Goal: Task Accomplishment & Management: Complete application form

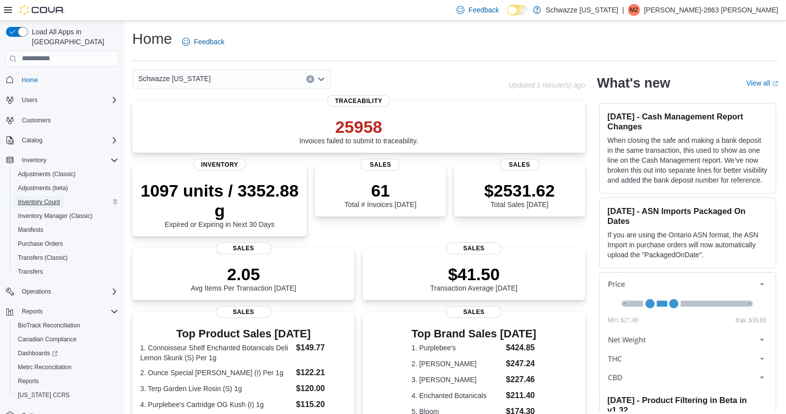
click at [55, 198] on span "Inventory Count" at bounding box center [39, 202] width 42 height 8
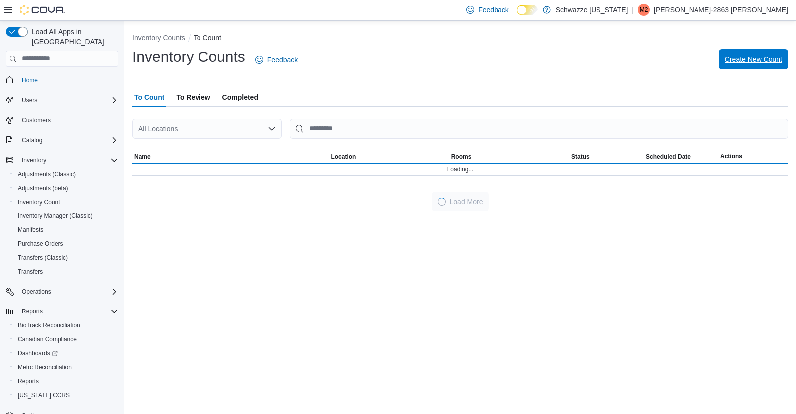
click at [723, 54] on button "Create New Count" at bounding box center [753, 59] width 69 height 20
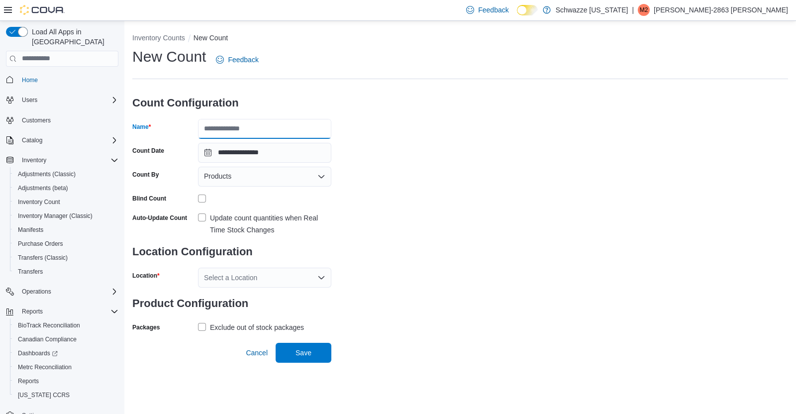
click at [298, 137] on input "Name" at bounding box center [264, 129] width 133 height 20
type input "**********"
click at [236, 176] on div "Products" at bounding box center [264, 177] width 133 height 20
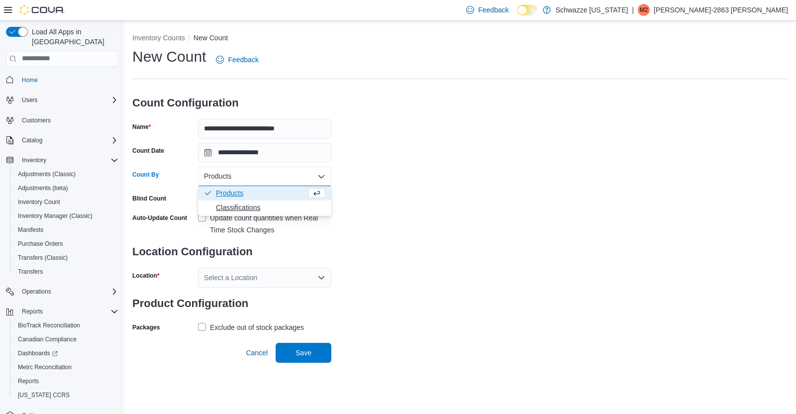
click at [237, 200] on button "Classifications" at bounding box center [264, 207] width 133 height 14
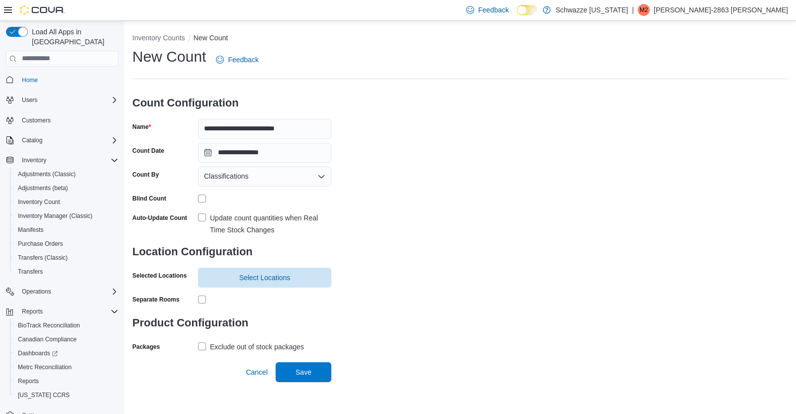
click at [202, 219] on label "Update count quantities when Real Time Stock Changes" at bounding box center [264, 224] width 133 height 24
click at [261, 276] on span "Select Locations" at bounding box center [264, 277] width 51 height 10
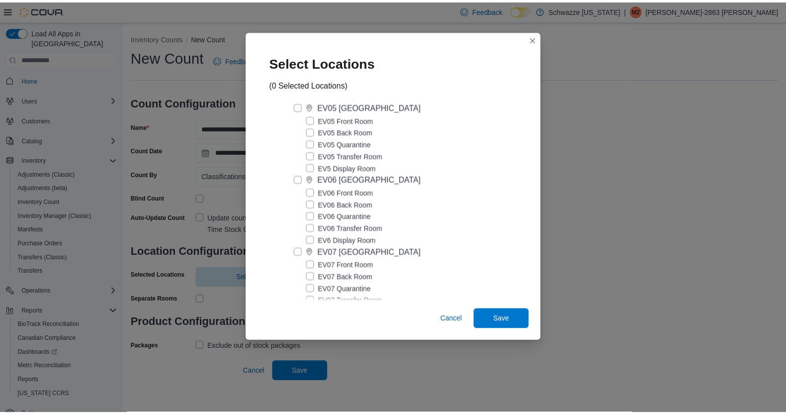
scroll to position [323, 0]
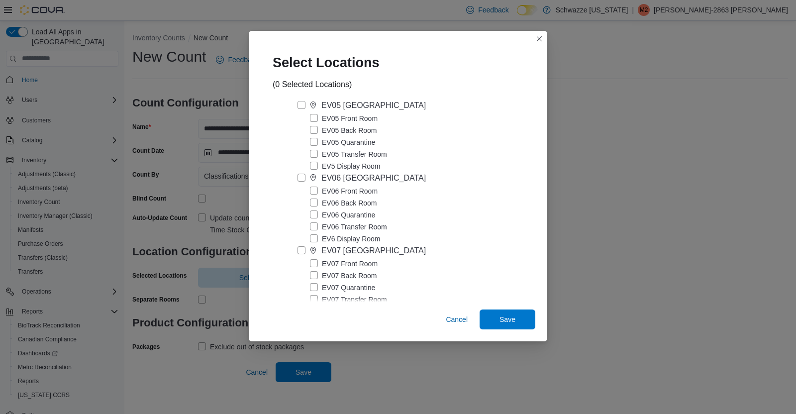
click at [300, 257] on label "EV07 [GEOGRAPHIC_DATA]" at bounding box center [361, 251] width 128 height 12
click at [500, 315] on span "Save" at bounding box center [507, 319] width 16 height 10
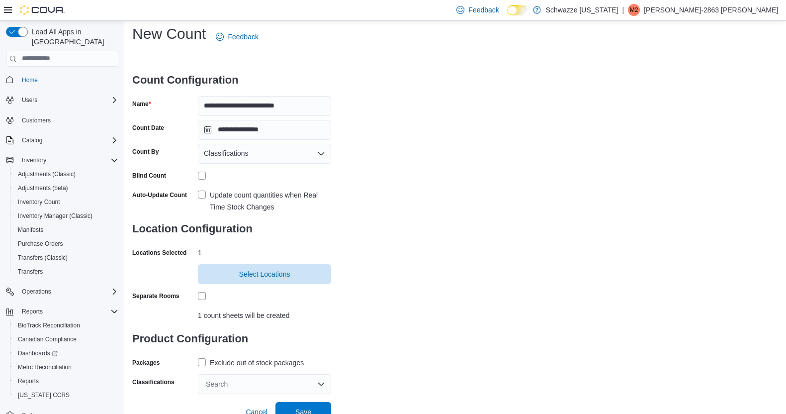
click at [539, 289] on div "**********" at bounding box center [455, 209] width 646 height 370
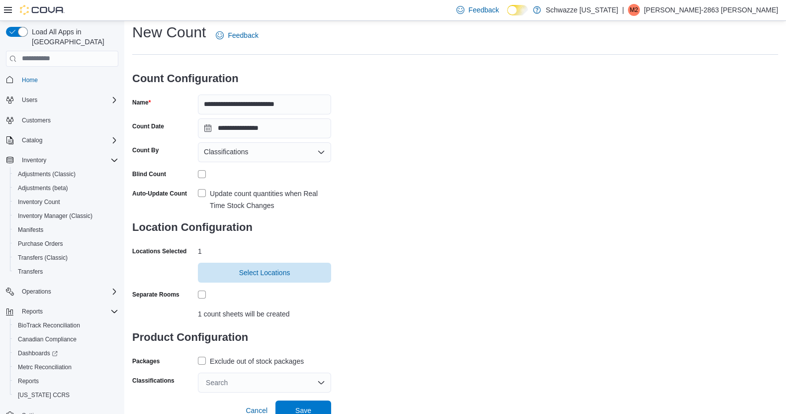
scroll to position [30, 0]
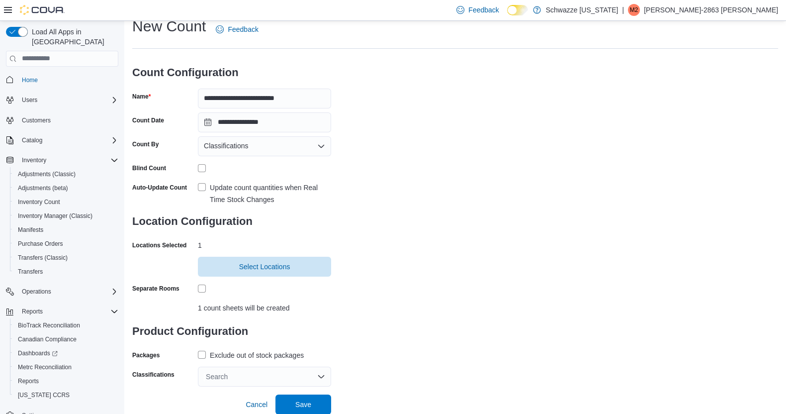
click at [199, 354] on label "Exclude out of stock packages" at bounding box center [251, 355] width 106 height 12
click at [249, 374] on div "Search" at bounding box center [264, 377] width 133 height 20
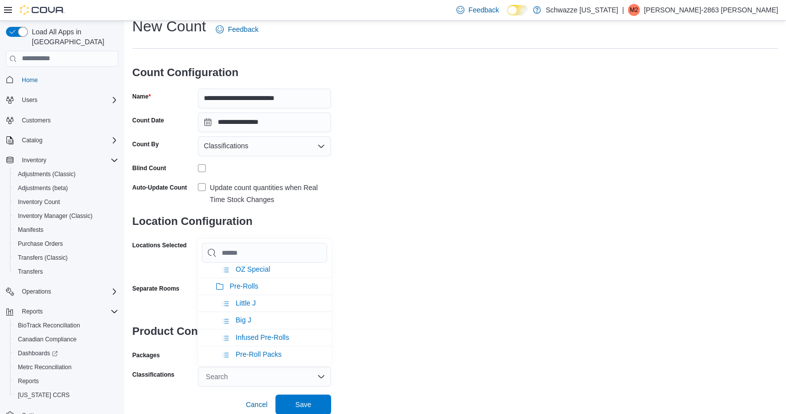
scroll to position [83, 0]
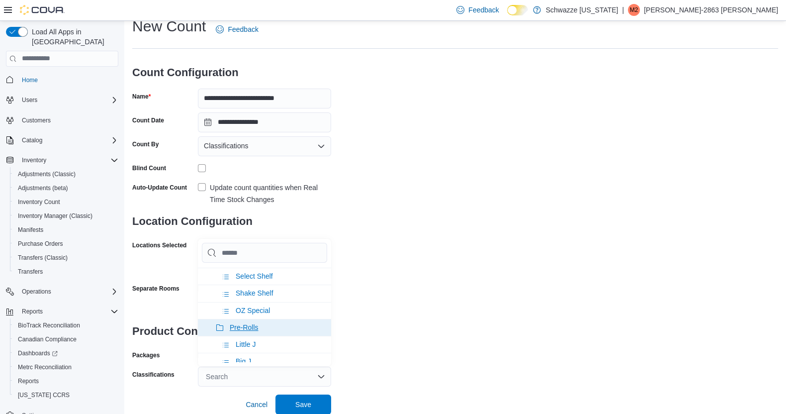
click at [253, 323] on span "Pre-Rolls" at bounding box center [244, 327] width 29 height 8
click at [472, 310] on div "**********" at bounding box center [455, 201] width 646 height 370
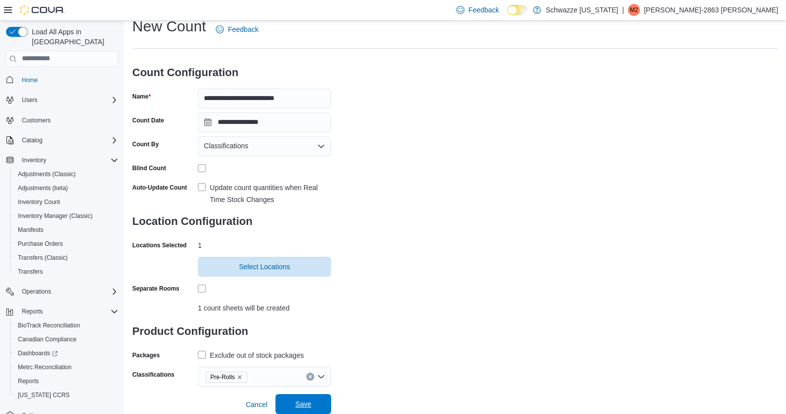
click at [308, 410] on span "Save" at bounding box center [303, 404] width 44 height 20
